Goal: Task Accomplishment & Management: Manage account settings

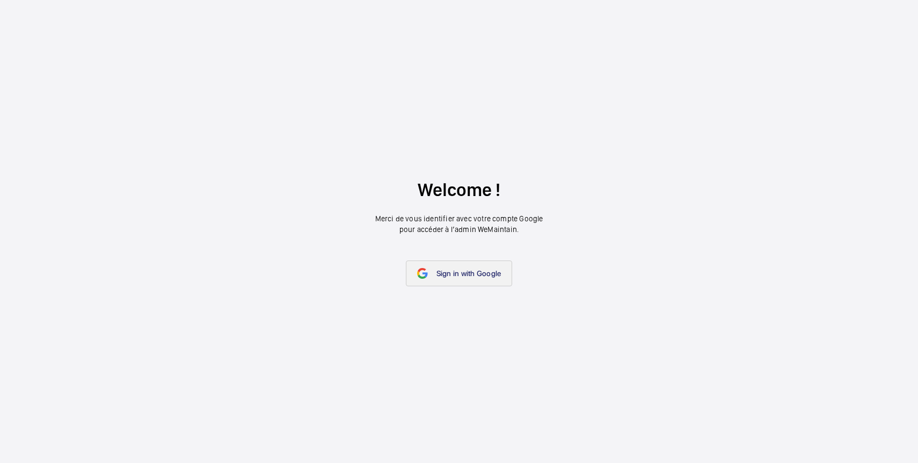
click at [444, 270] on span "Sign in with Google" at bounding box center [469, 273] width 65 height 9
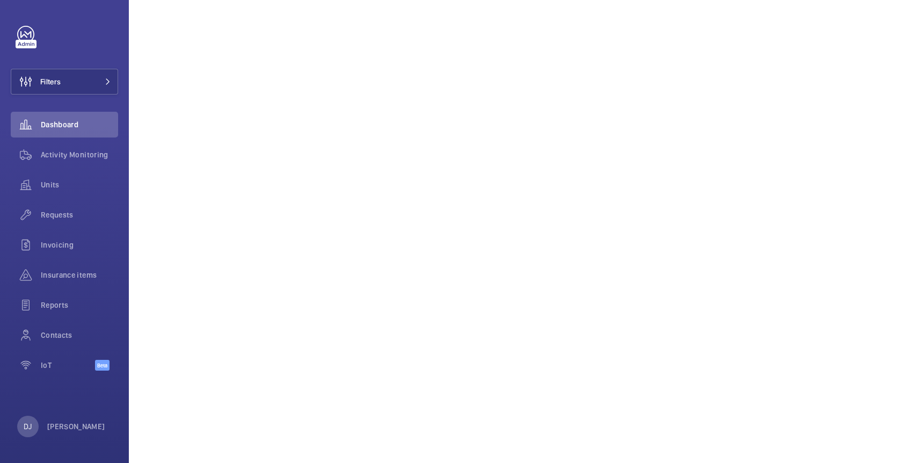
scroll to position [313, 0]
click at [54, 182] on span "Units" at bounding box center [79, 184] width 77 height 11
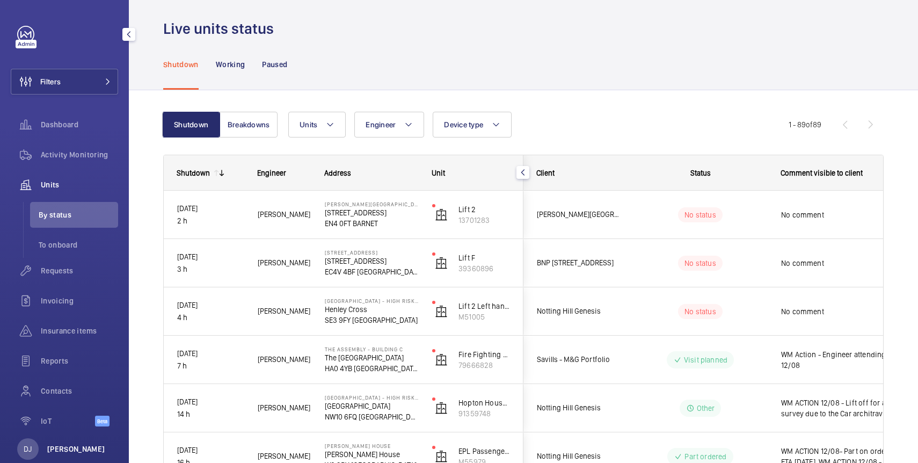
click at [71, 446] on p "[PERSON_NAME]" at bounding box center [76, 449] width 58 height 11
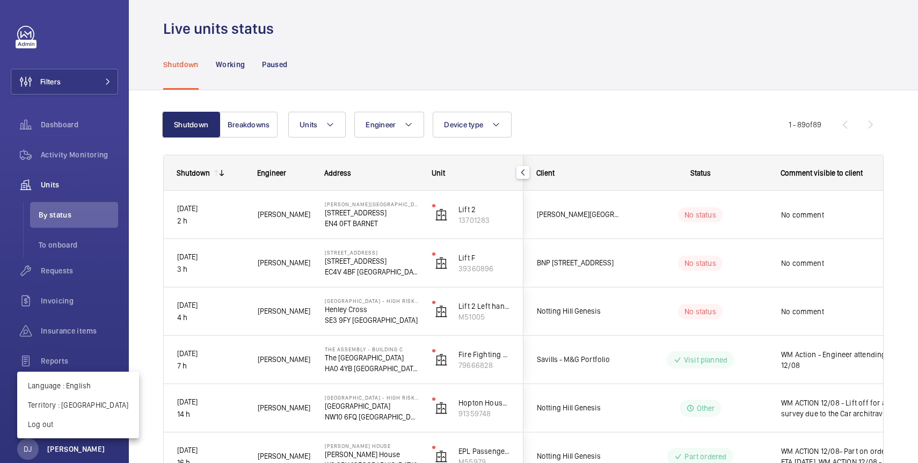
click at [71, 446] on div at bounding box center [459, 231] width 918 height 463
